Goal: Find specific page/section: Find specific page/section

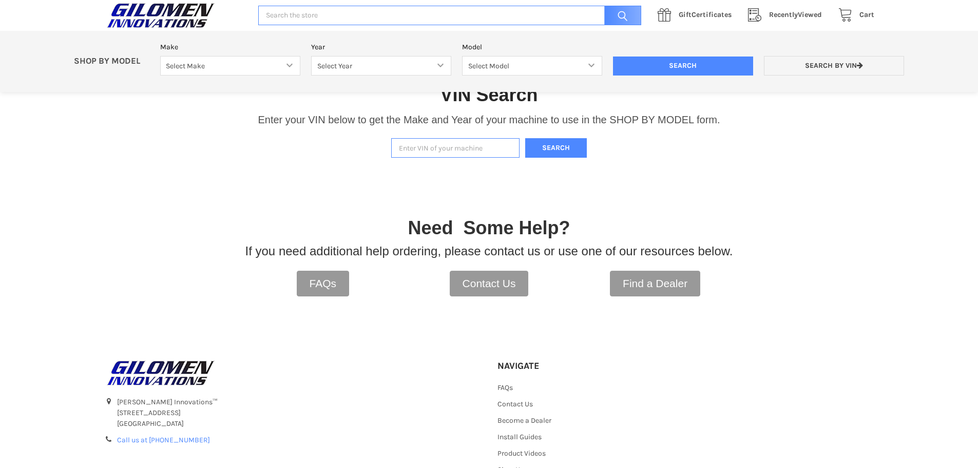
click at [421, 152] on input "Enter VIN of your machine" at bounding box center [455, 148] width 128 height 20
click at [410, 145] on input "Enter VIN of your machine" at bounding box center [455, 148] width 128 height 20
paste input "[US_VEHICLE_IDENTIFICATION_NUMBER]"
type input "[US_VEHICLE_IDENTIFICATION_NUMBER]"
click at [550, 147] on button "Search" at bounding box center [556, 148] width 62 height 20
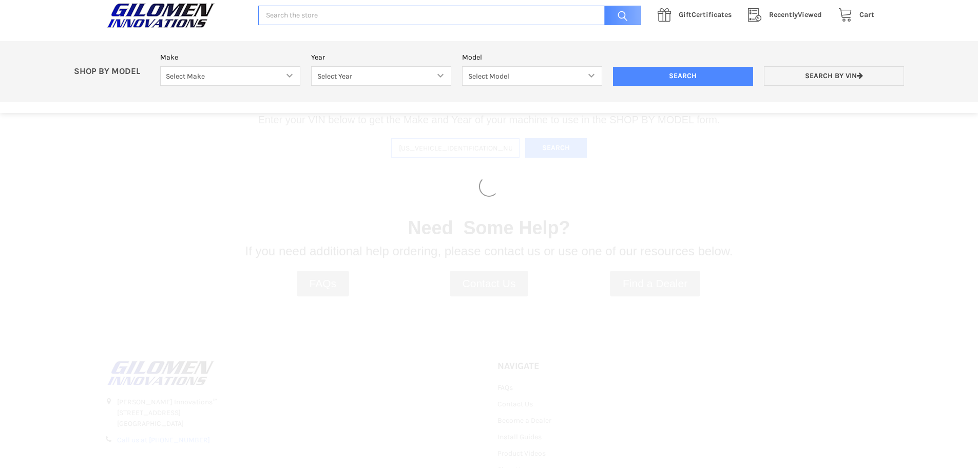
select select "340"
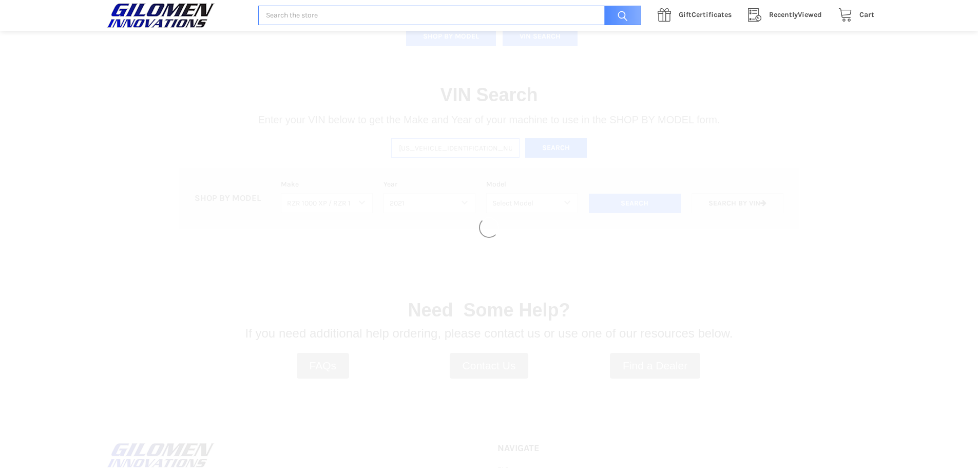
select select "426"
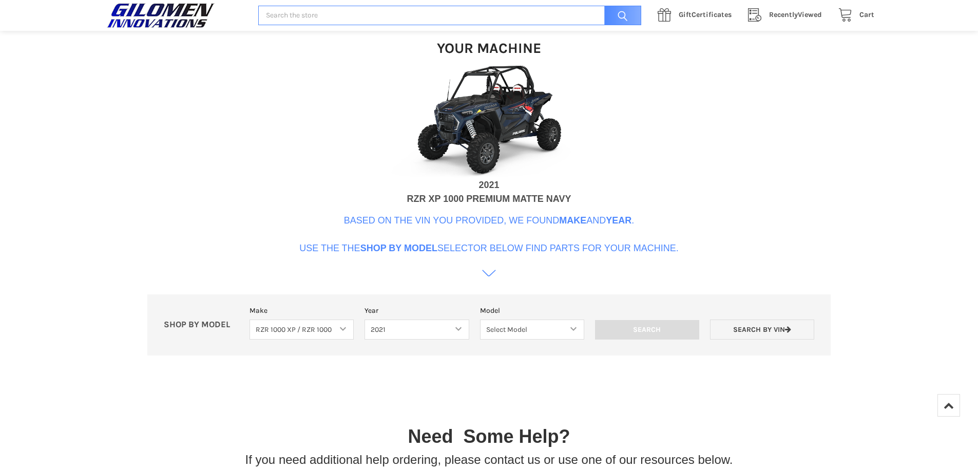
scroll to position [366, 0]
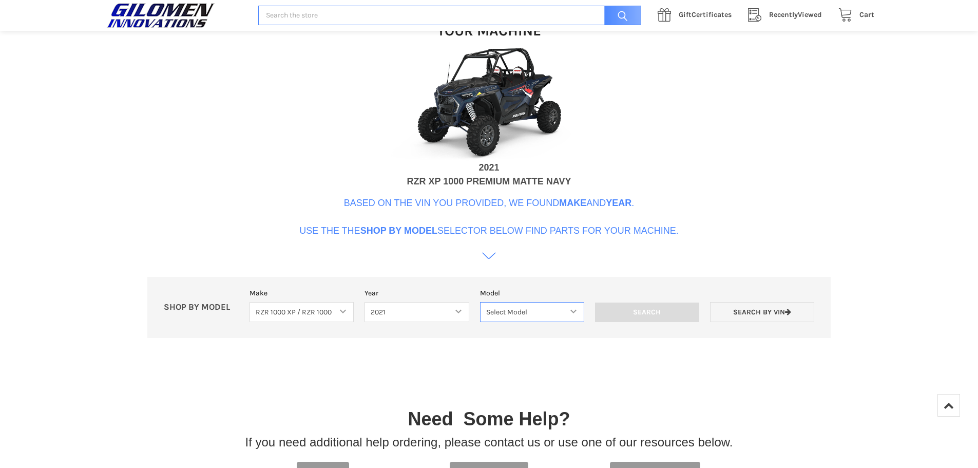
click at [574, 310] on select "Select Model RZR 1000 TRAIL S and S4 RZR 1000 XP RZR 1000 XP4 RZR 1000 XP HIGH …" at bounding box center [532, 312] width 104 height 20
select select "427"
click at [480, 302] on select "Select Model RZR 1000 TRAIL S and S4 RZR 1000 XP RZR 1000 XP4 RZR 1000 XP HIGH …" at bounding box center [532, 312] width 104 height 20
click at [657, 309] on input "Search" at bounding box center [647, 312] width 104 height 20
